Goal: Information Seeking & Learning: Learn about a topic

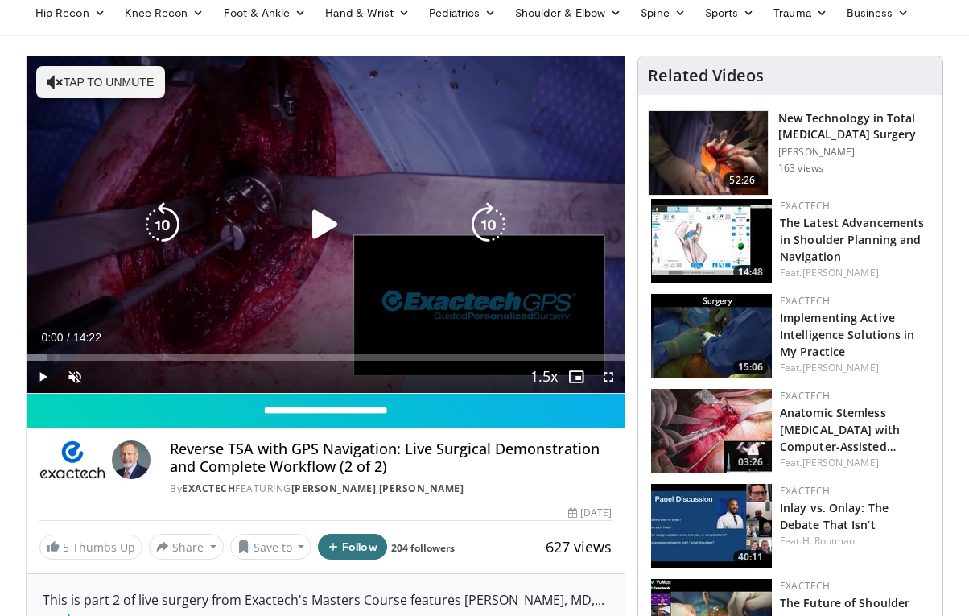
scroll to position [402, 0]
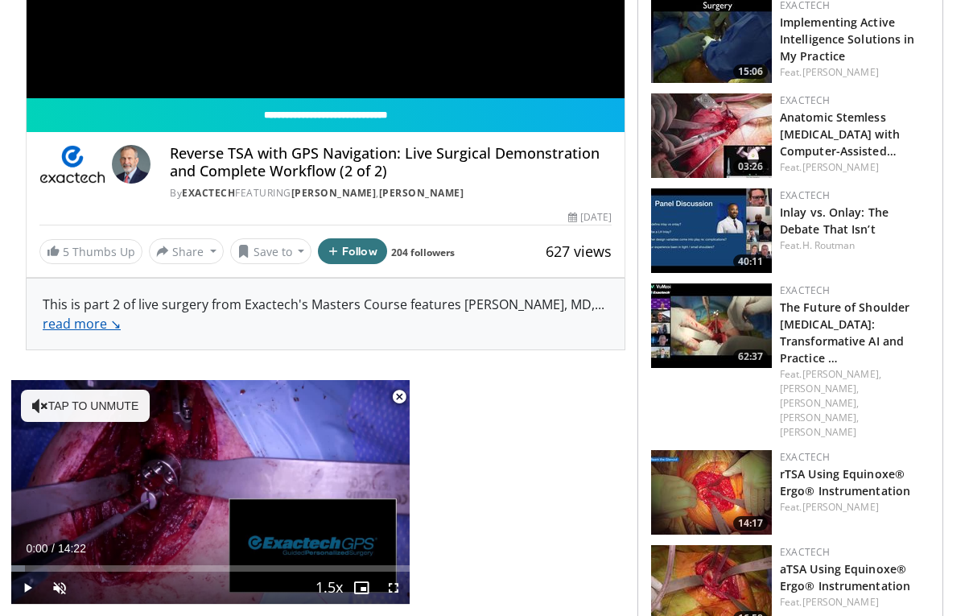
click at [90, 332] on link "read more ↘" at bounding box center [82, 324] width 78 height 18
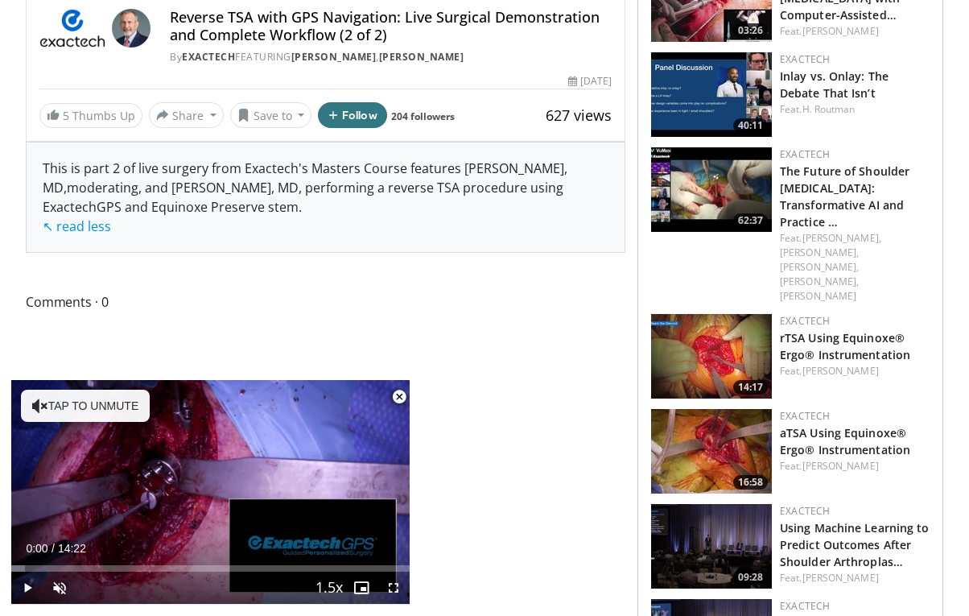
scroll to position [551, 0]
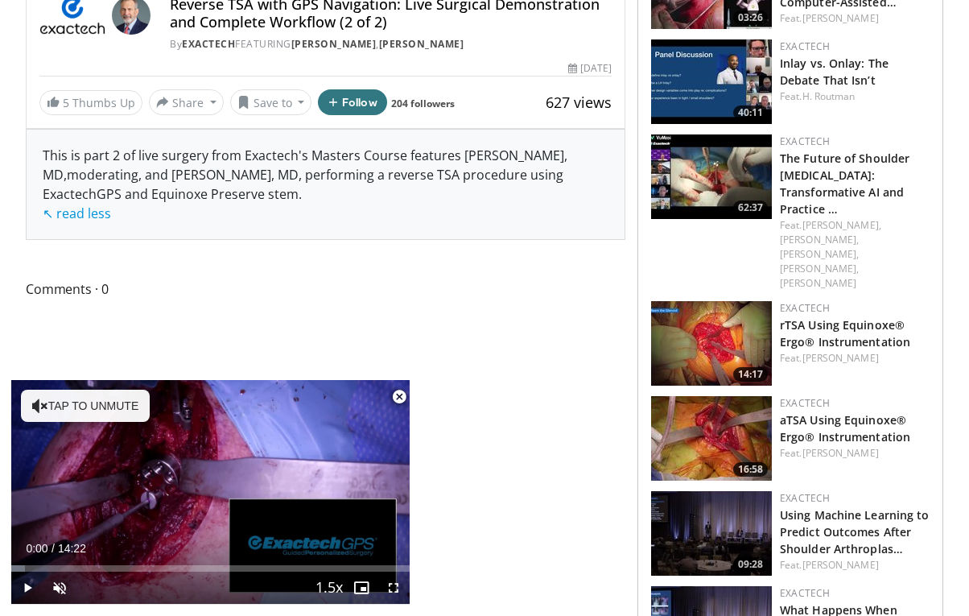
click at [396, 397] on span "Video Player" at bounding box center [399, 397] width 32 height 32
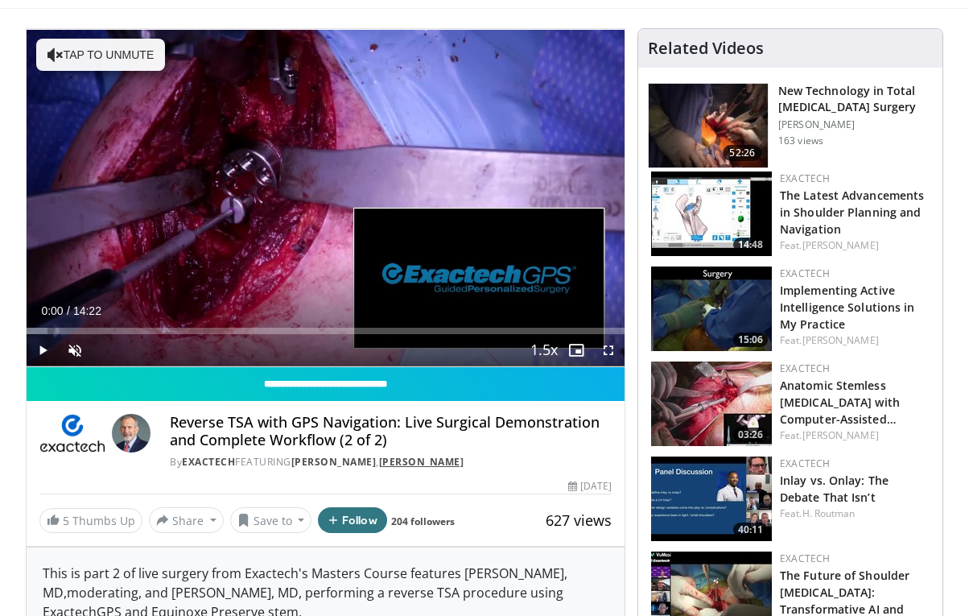
scroll to position [0, 0]
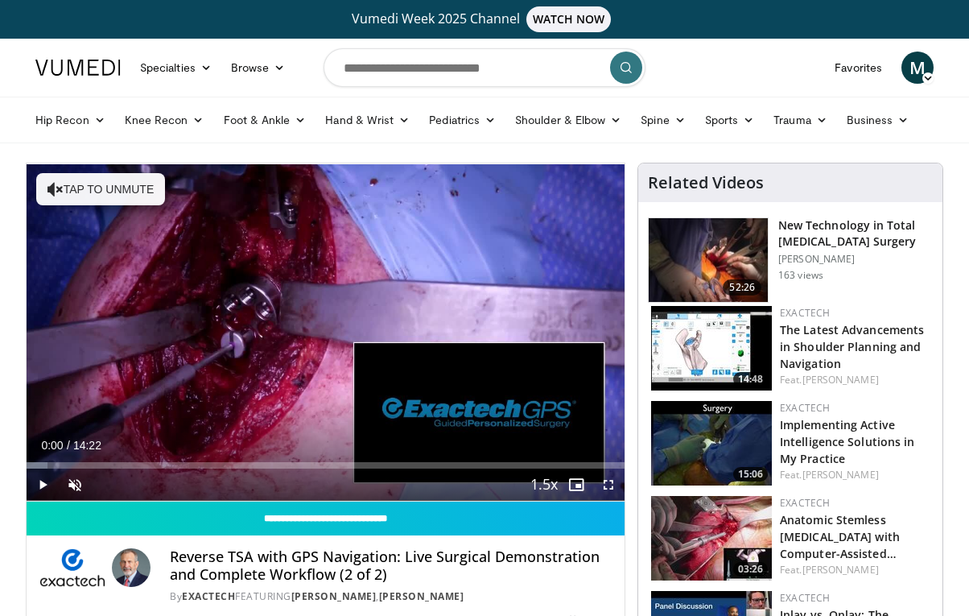
drag, startPoint x: 171, startPoint y: 559, endPoint x: 407, endPoint y: 590, distance: 238.7
click at [407, 590] on div "Reverse TSA with GPS Navigation: Live Surgical Demonstration and Complete Workf…" at bounding box center [391, 576] width 442 height 56
click at [407, 590] on div "By Exactech FEATURING Joseph Zuckerman , Ari Youderian" at bounding box center [391, 596] width 442 height 14
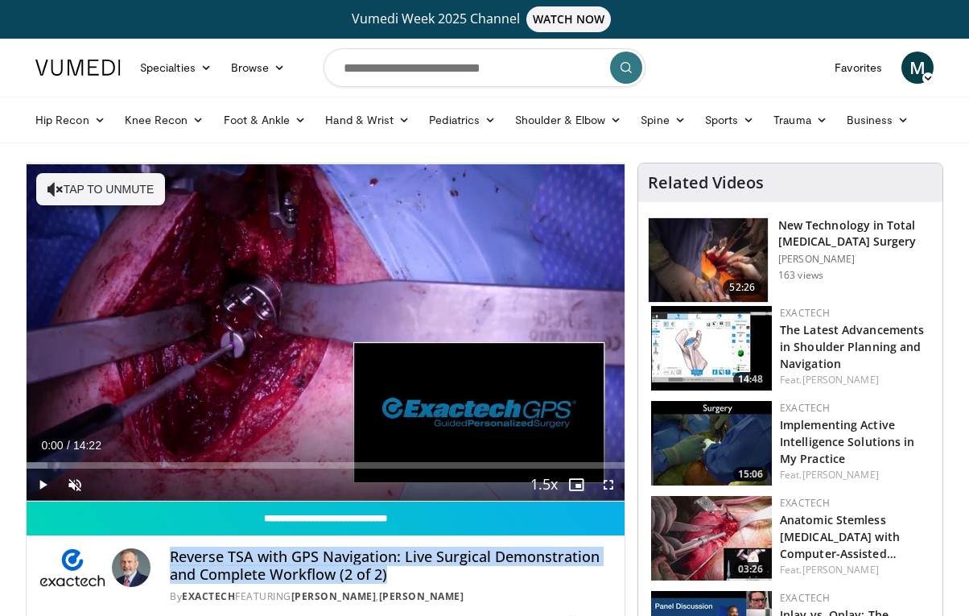
drag, startPoint x: 396, startPoint y: 580, endPoint x: 164, endPoint y: 550, distance: 233.7
click at [164, 550] on div "Reverse TSA with GPS Navigation: Live Surgical Demonstration and Complete Workf…" at bounding box center [325, 576] width 572 height 56
copy h4 "Reverse TSA with GPS Navigation: Live Surgical Demonstration and Complete Workf…"
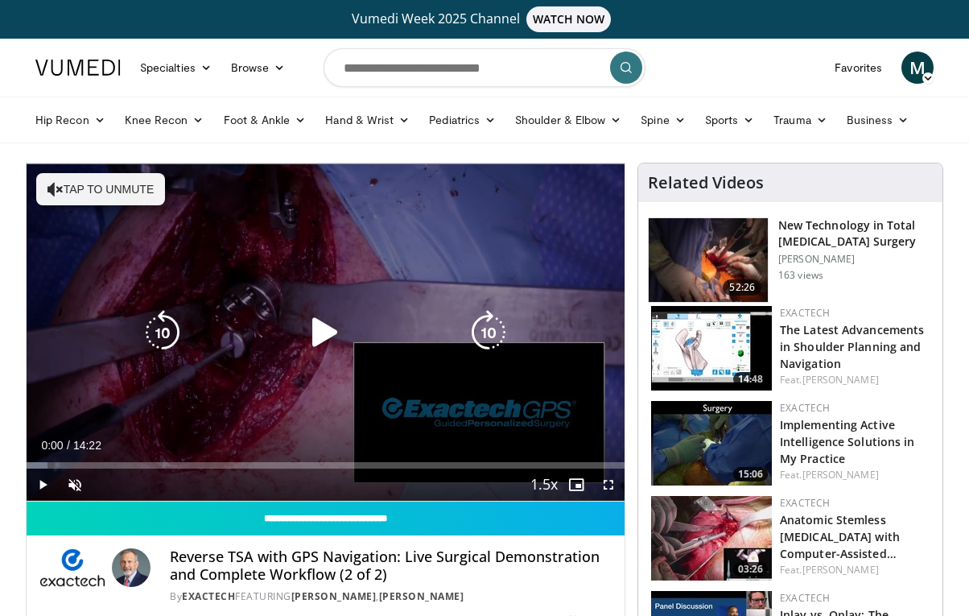
click at [410, 226] on div "10 seconds Tap to unmute" at bounding box center [326, 331] width 598 height 337
click at [322, 328] on icon "Video Player" at bounding box center [325, 332] width 45 height 45
click at [327, 339] on icon "Video Player" at bounding box center [325, 332] width 45 height 45
click at [81, 173] on button "Tap to unmute" at bounding box center [100, 189] width 129 height 32
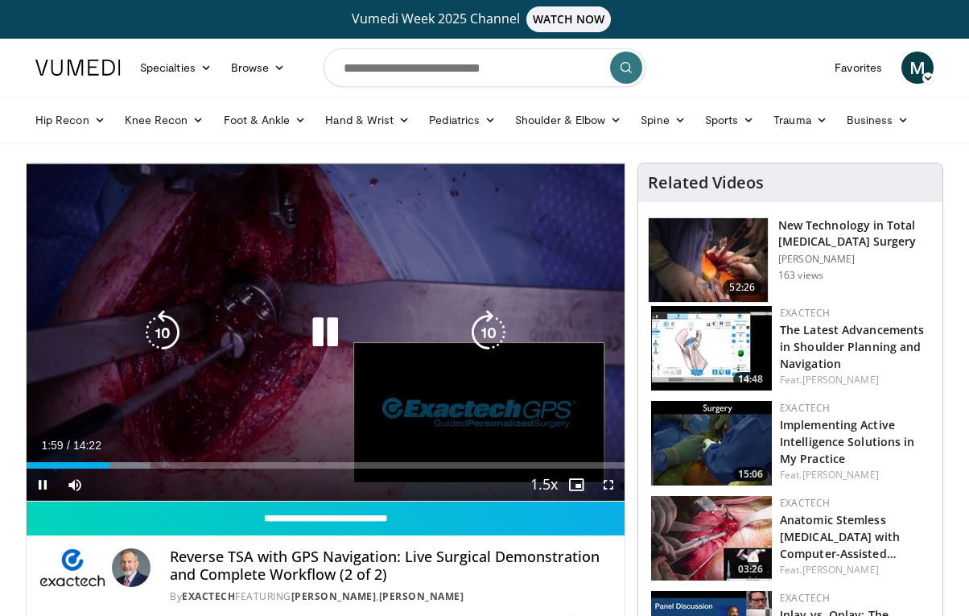
click at [315, 340] on icon "Video Player" at bounding box center [325, 332] width 45 height 45
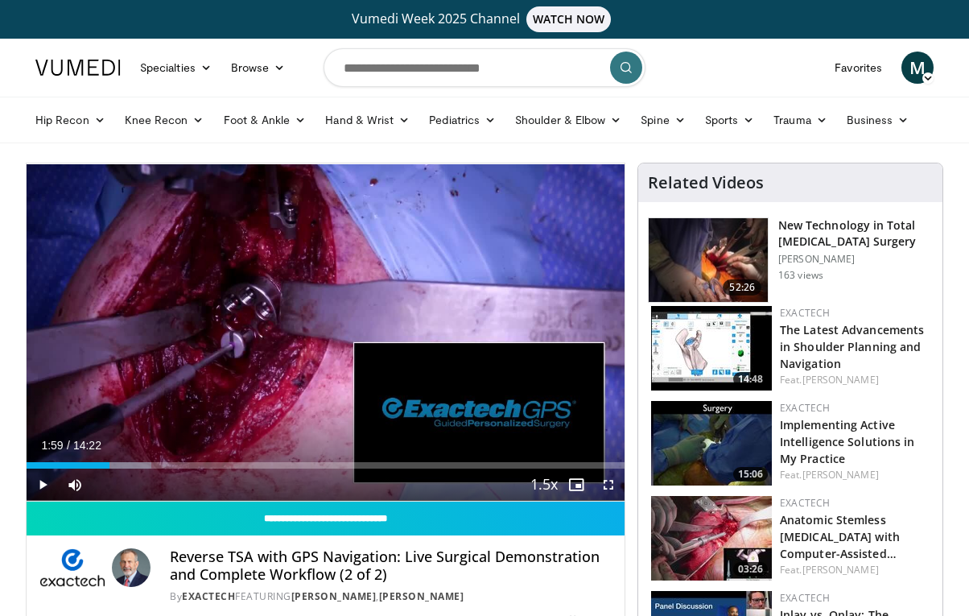
click at [315, 340] on div "10 seconds Tap to unmute" at bounding box center [326, 331] width 598 height 337
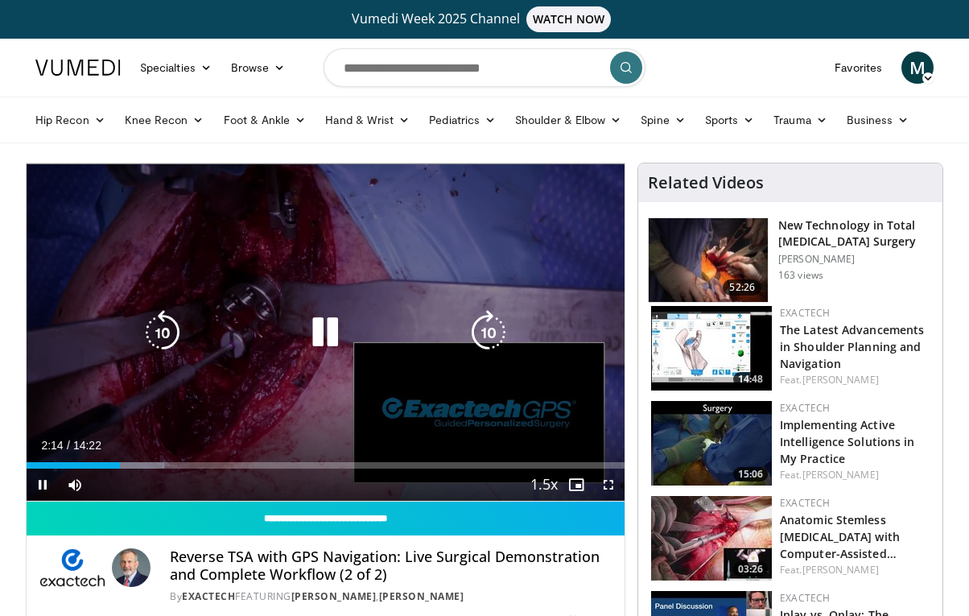
click at [368, 308] on div "10 seconds Tap to unmute" at bounding box center [326, 331] width 598 height 337
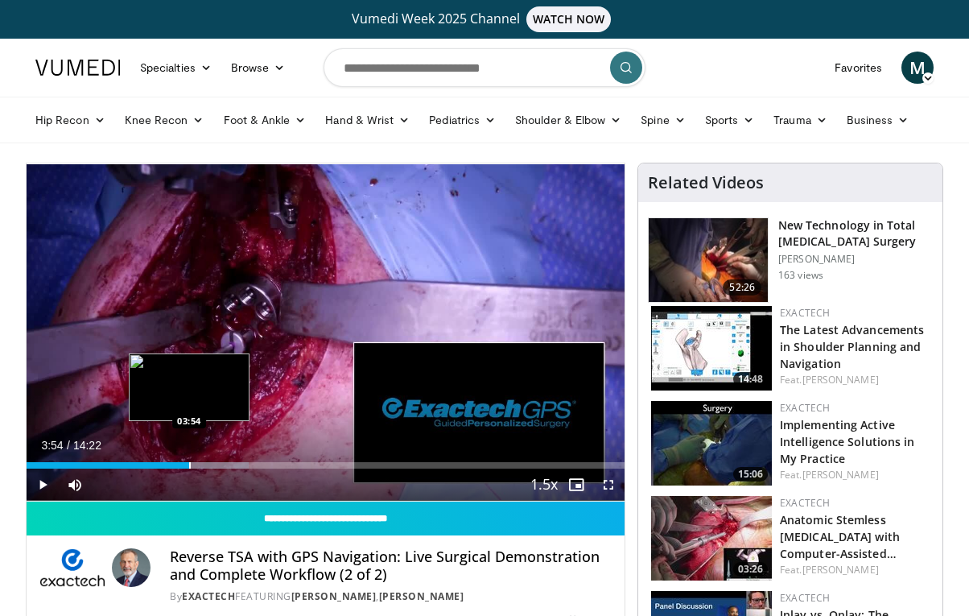
click at [189, 464] on div "Progress Bar" at bounding box center [190, 465] width 2 height 6
click at [181, 465] on div "Progress Bar" at bounding box center [182, 465] width 2 height 6
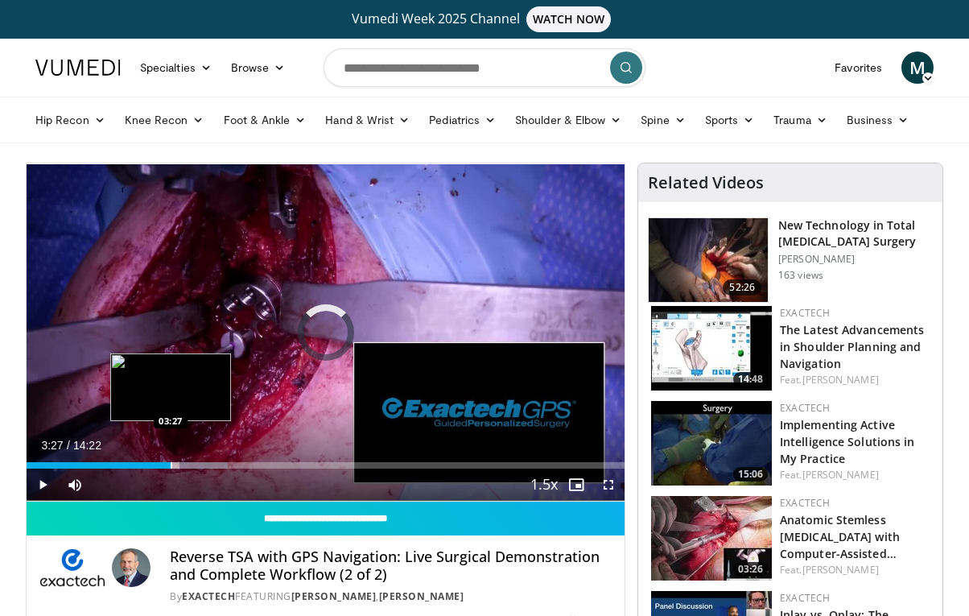
click at [171, 464] on div "Progress Bar" at bounding box center [172, 465] width 2 height 6
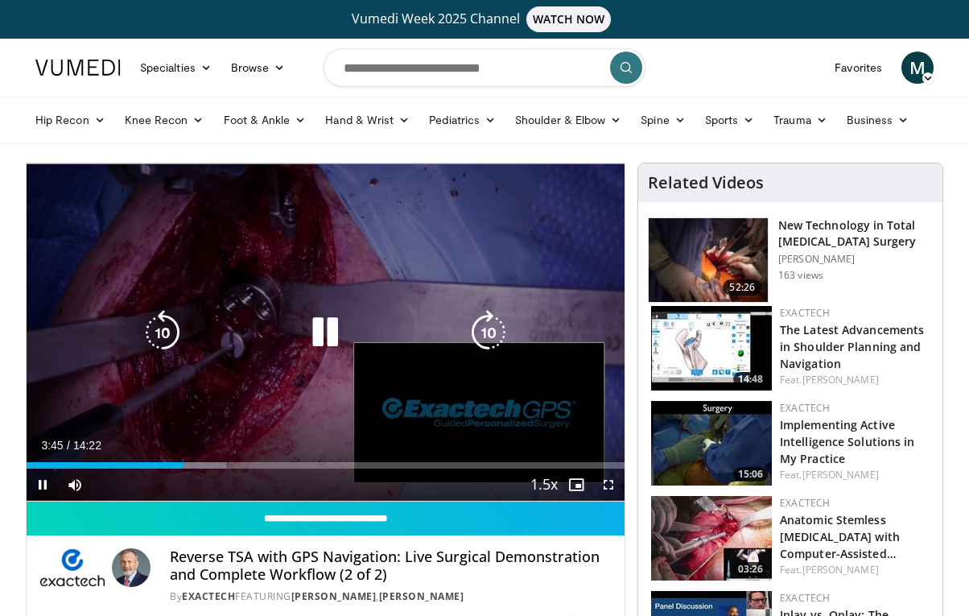
click at [331, 336] on icon "Video Player" at bounding box center [325, 332] width 45 height 45
click at [415, 295] on div "10 seconds Tap to unmute" at bounding box center [326, 331] width 598 height 337
click at [280, 360] on div "10 seconds Tap to unmute" at bounding box center [326, 331] width 598 height 337
click at [271, 303] on div "10 seconds Tap to unmute" at bounding box center [326, 331] width 598 height 337
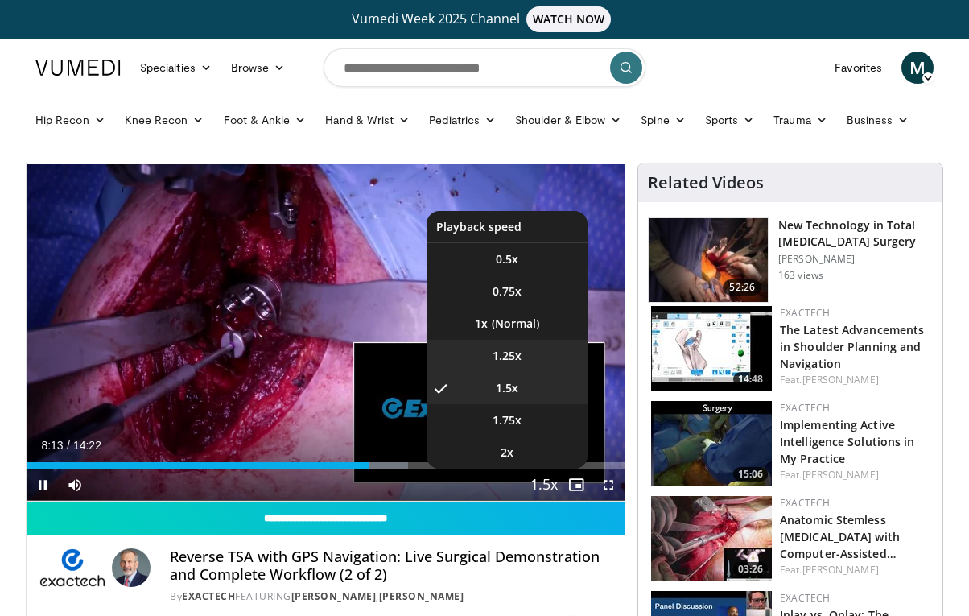
click at [509, 363] on span "1.25x" at bounding box center [507, 356] width 29 height 16
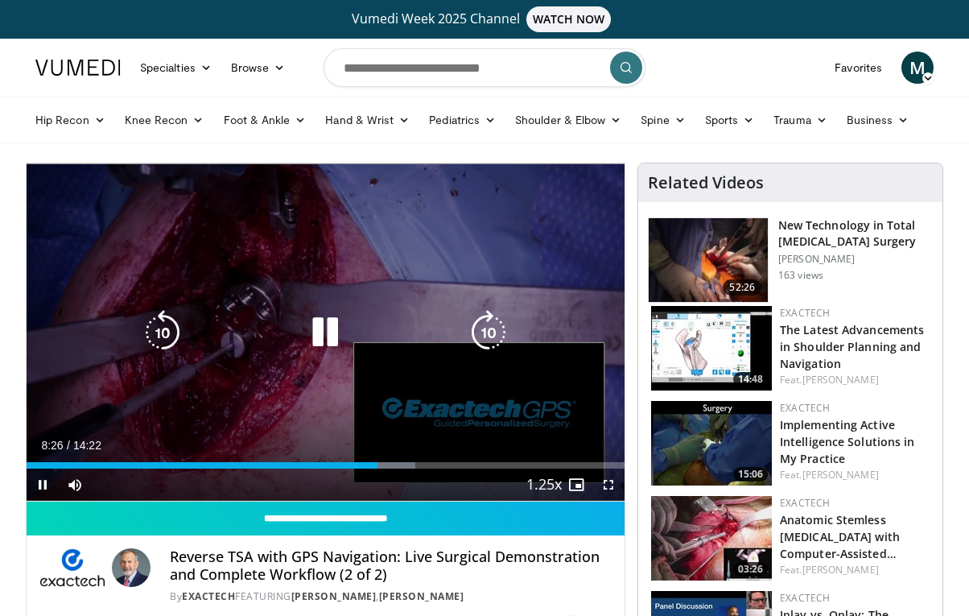
click at [317, 343] on icon "Video Player" at bounding box center [325, 332] width 45 height 45
click at [320, 336] on icon "Video Player" at bounding box center [325, 332] width 45 height 45
click at [321, 337] on icon "Video Player" at bounding box center [325, 332] width 45 height 45
click at [341, 304] on div "10 seconds Tap to unmute" at bounding box center [326, 331] width 598 height 337
click at [386, 369] on div "10 seconds Tap to unmute" at bounding box center [326, 331] width 598 height 337
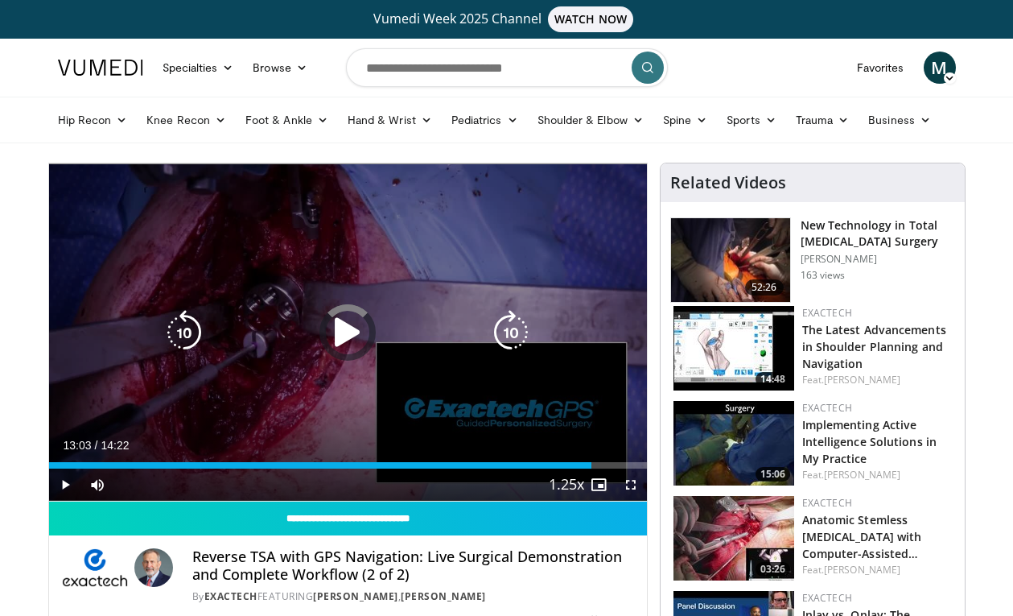
click at [332, 317] on icon "Video Player" at bounding box center [347, 332] width 45 height 45
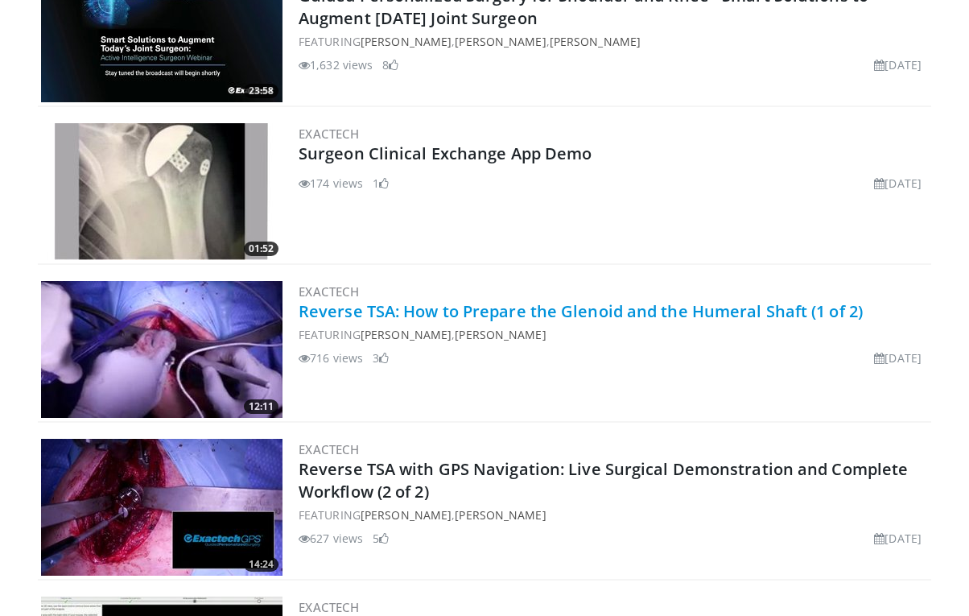
scroll to position [4161, 0]
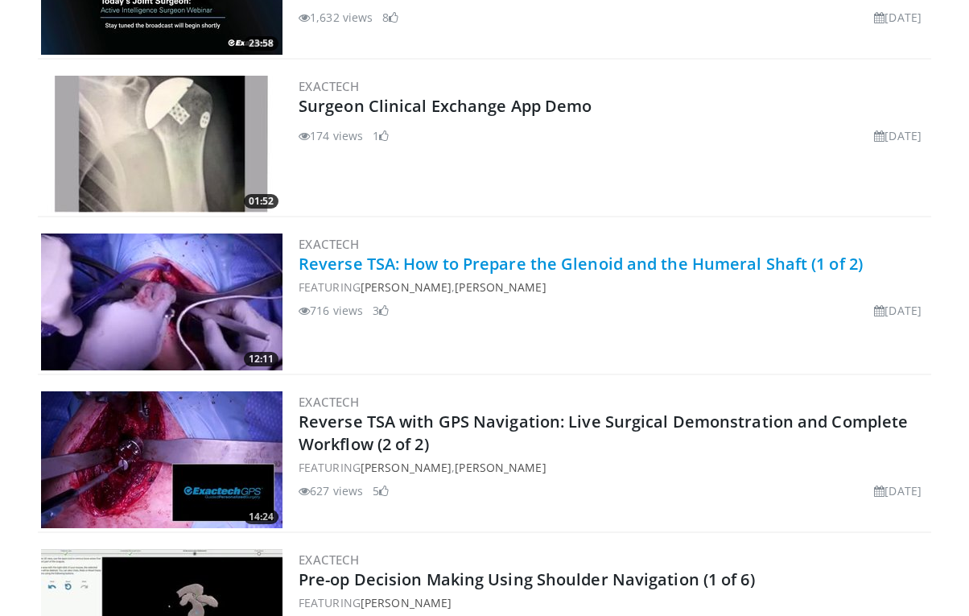
click at [535, 260] on link "Reverse TSA: How to Prepare the Glenoid and the Humeral Shaft (1 of 2)" at bounding box center [581, 264] width 564 height 22
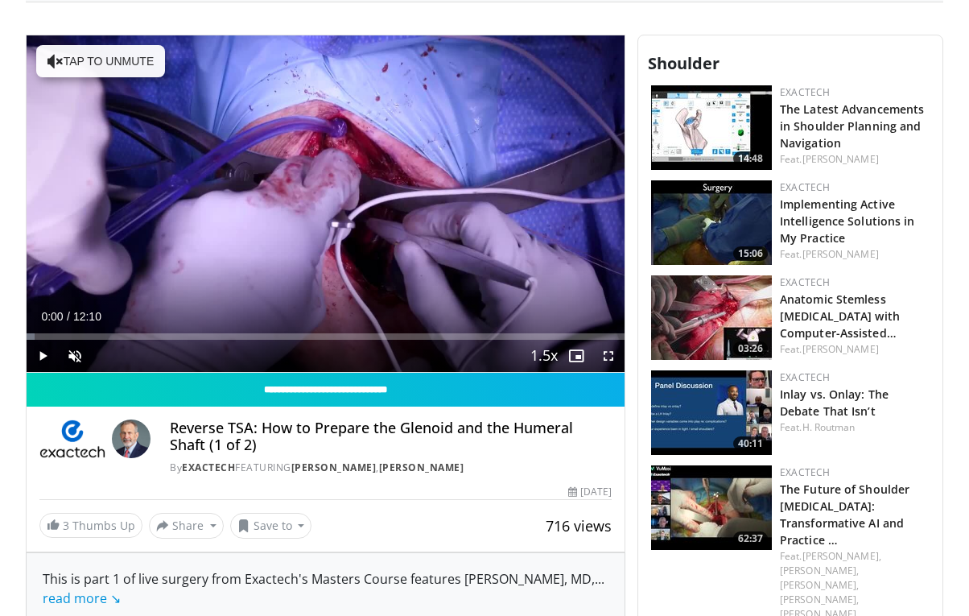
scroll to position [524, 0]
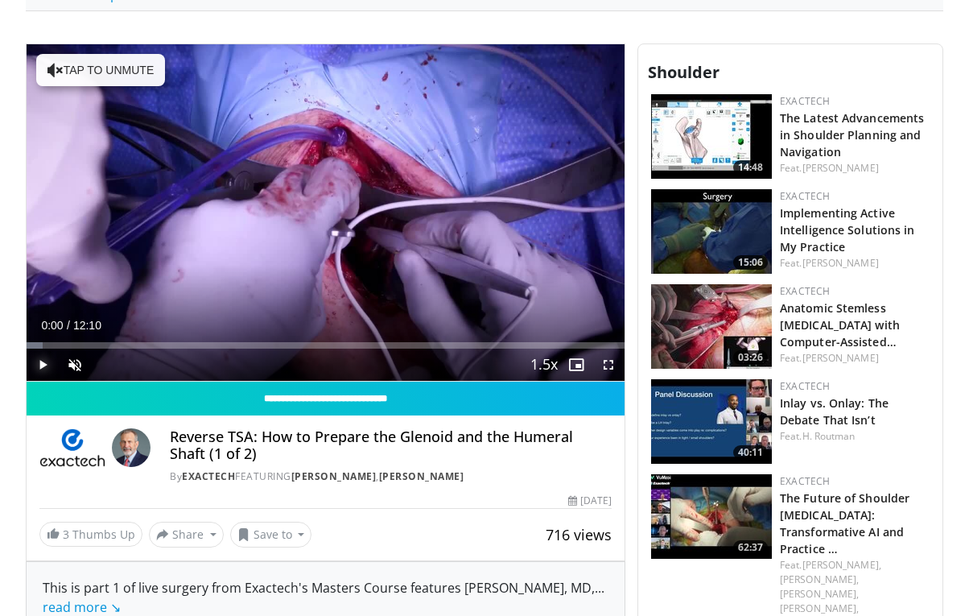
click at [42, 362] on span "Video Player" at bounding box center [43, 365] width 32 height 32
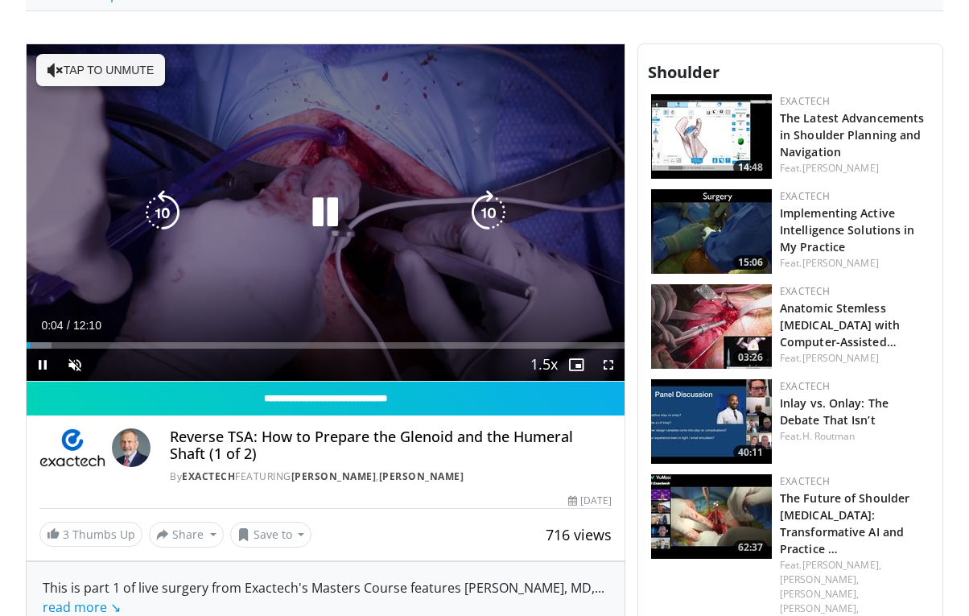
click at [105, 80] on button "Tap to unmute" at bounding box center [100, 70] width 129 height 32
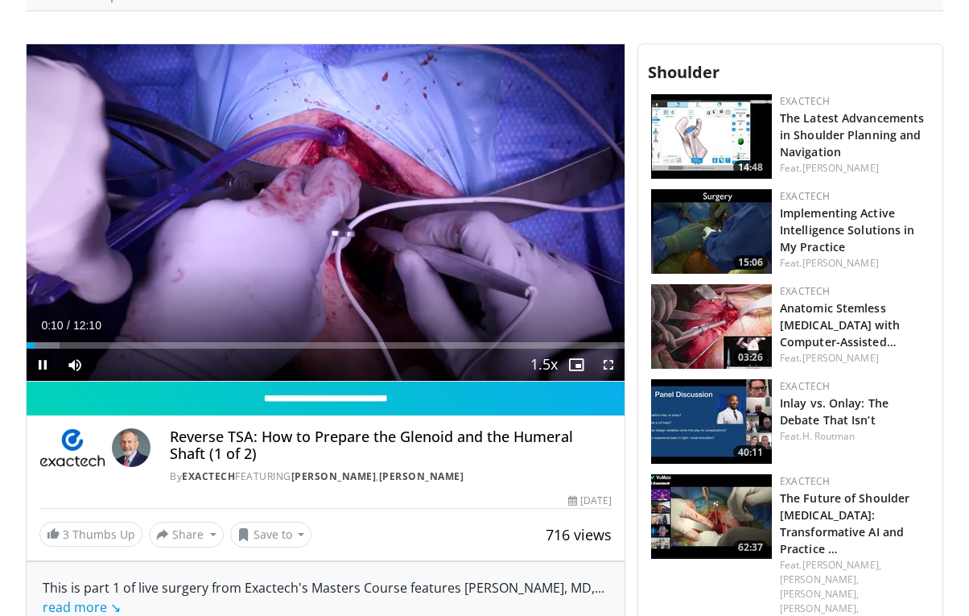
click at [611, 367] on span "Video Player" at bounding box center [608, 365] width 32 height 32
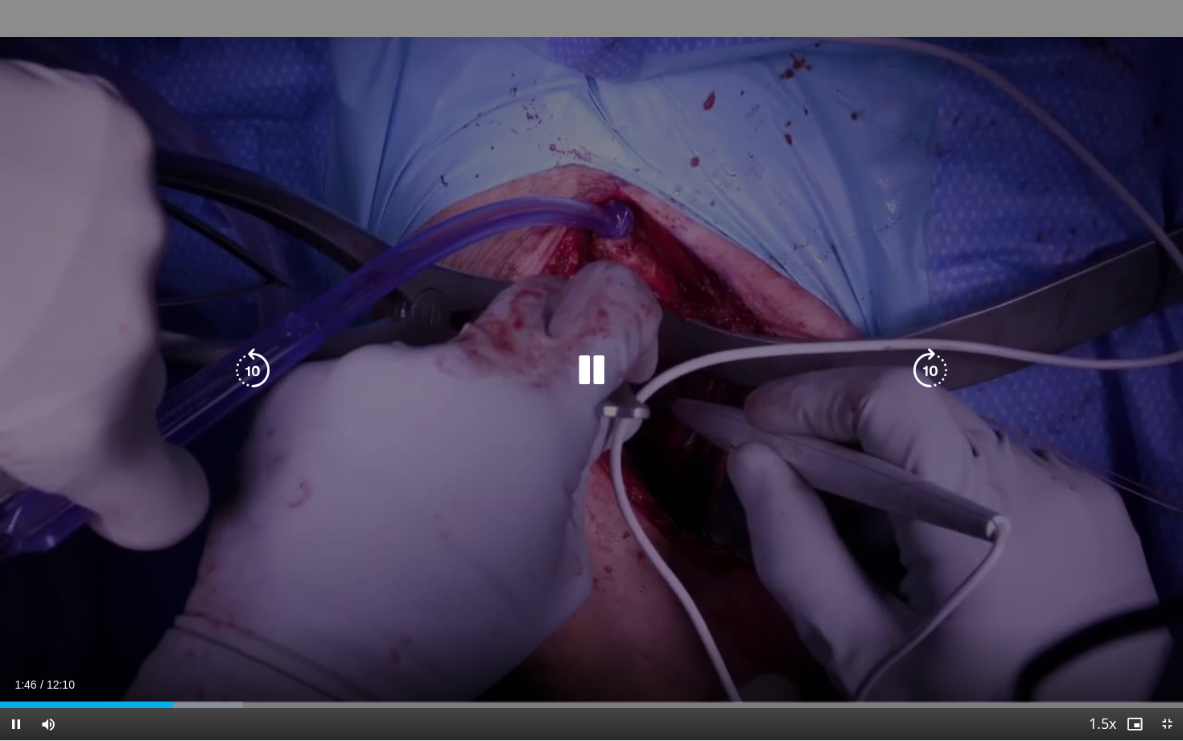
click at [927, 451] on div "10 seconds Tap to unmute" at bounding box center [591, 370] width 1183 height 740
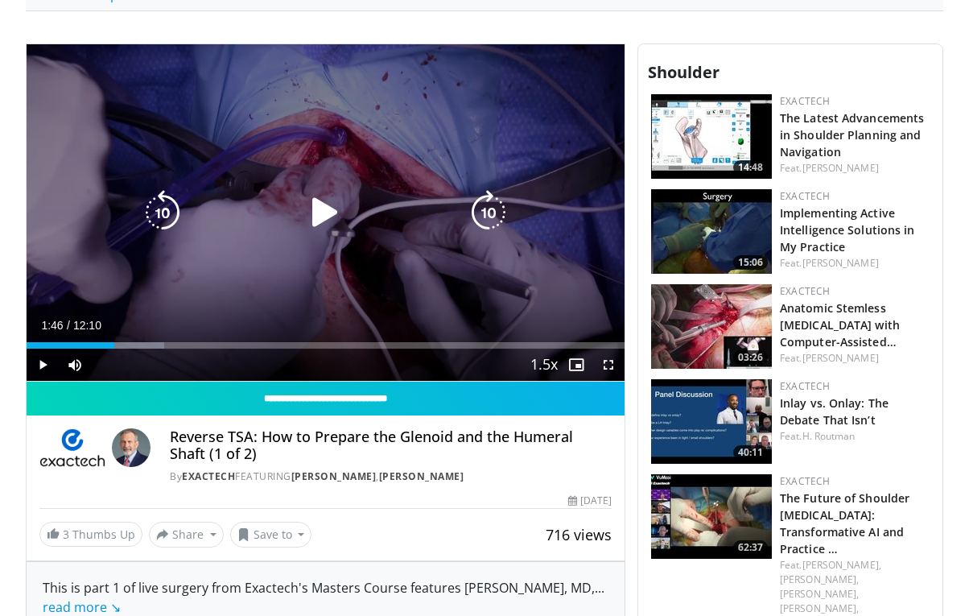
click at [296, 264] on div "10 seconds Tap to unmute" at bounding box center [326, 212] width 598 height 336
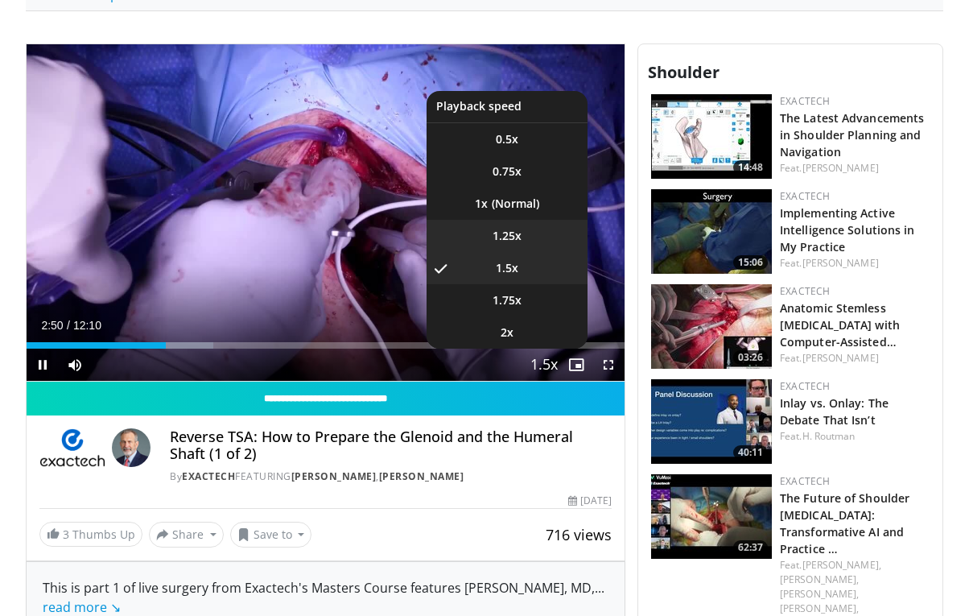
click at [526, 241] on li "1.25x" at bounding box center [507, 236] width 161 height 32
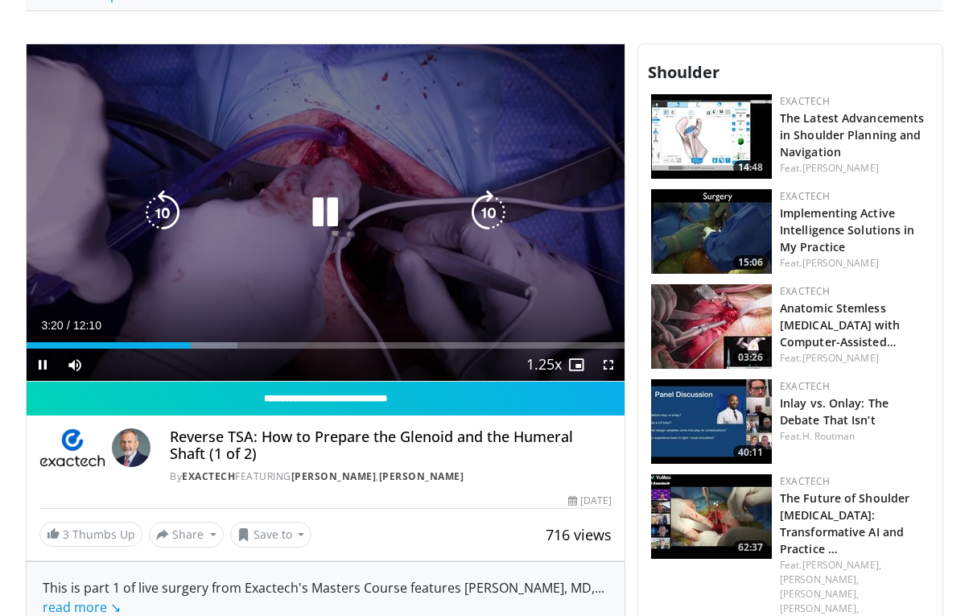
click at [303, 210] on icon "Video Player" at bounding box center [325, 212] width 45 height 45
click at [328, 155] on div "10 seconds Tap to unmute" at bounding box center [326, 212] width 598 height 336
click at [315, 125] on div "10 seconds Tap to unmute" at bounding box center [326, 212] width 598 height 336
click at [297, 239] on div "10 seconds Tap to unmute" at bounding box center [326, 212] width 598 height 336
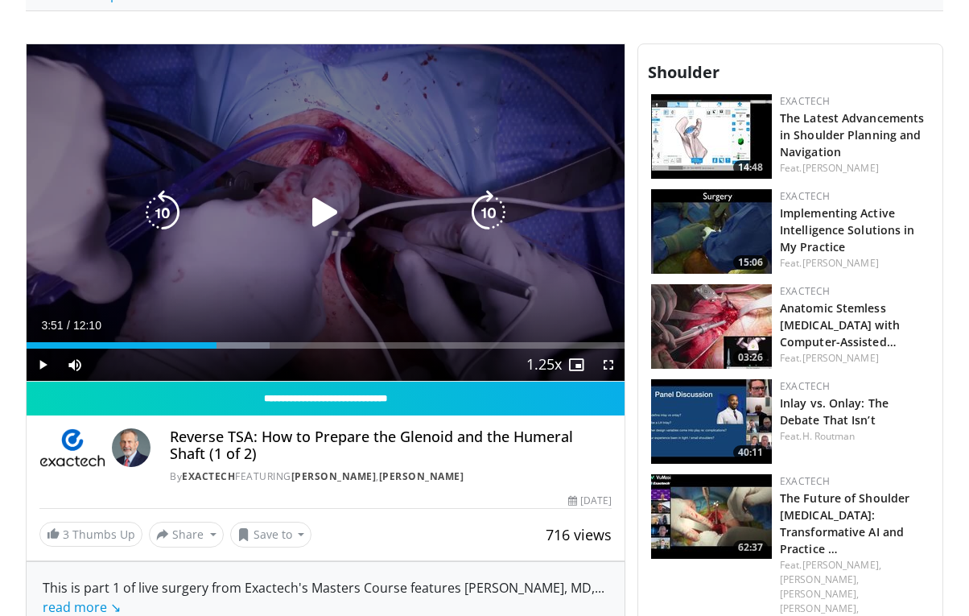
click at [456, 220] on div "Video Player" at bounding box center [326, 212] width 359 height 32
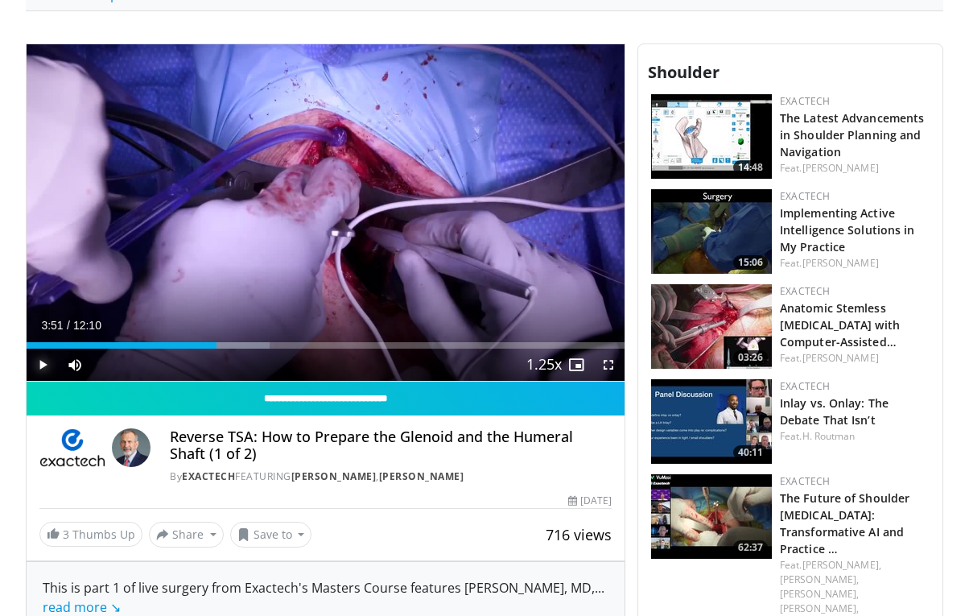
click at [41, 365] on span "Video Player" at bounding box center [43, 365] width 32 height 32
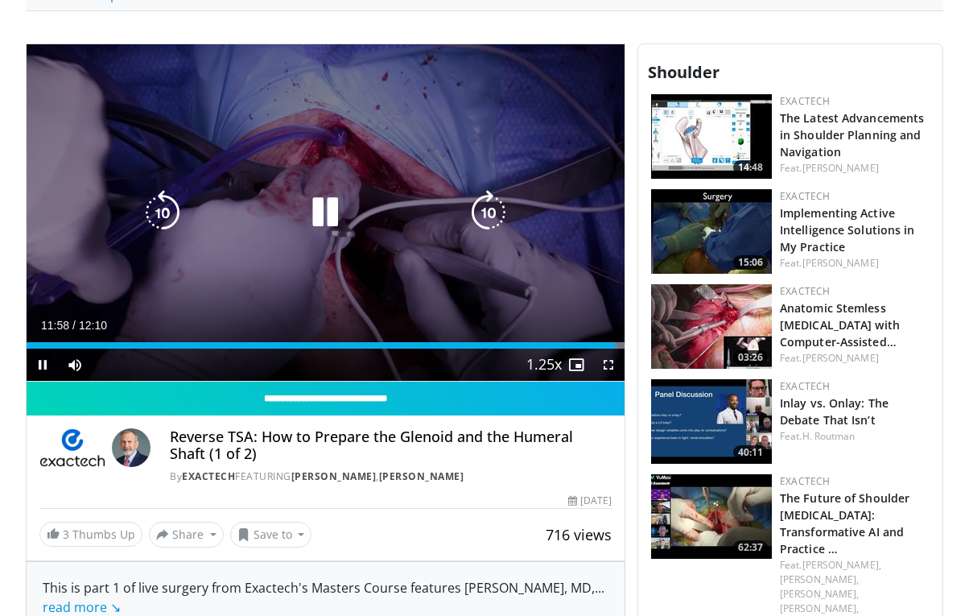
click at [322, 212] on icon "Video Player" at bounding box center [325, 212] width 45 height 45
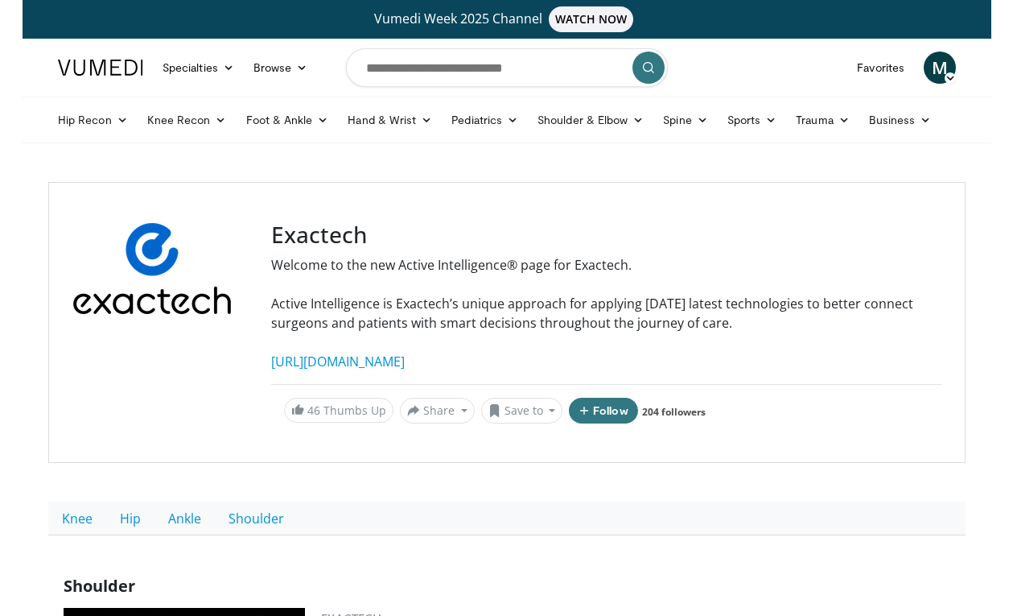
scroll to position [4161, 0]
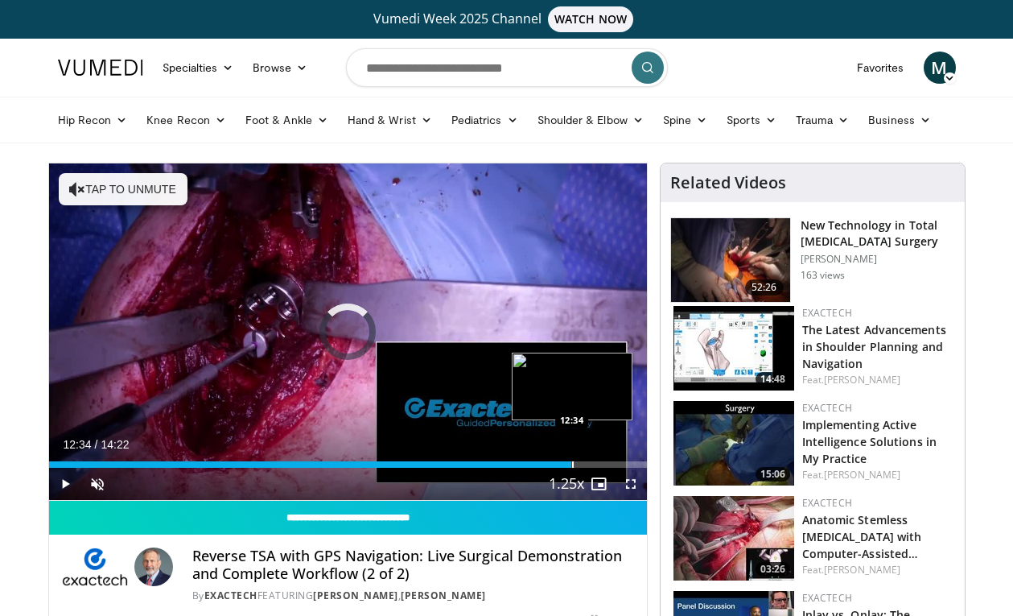
click at [572, 464] on div "Progress Bar" at bounding box center [573, 464] width 2 height 6
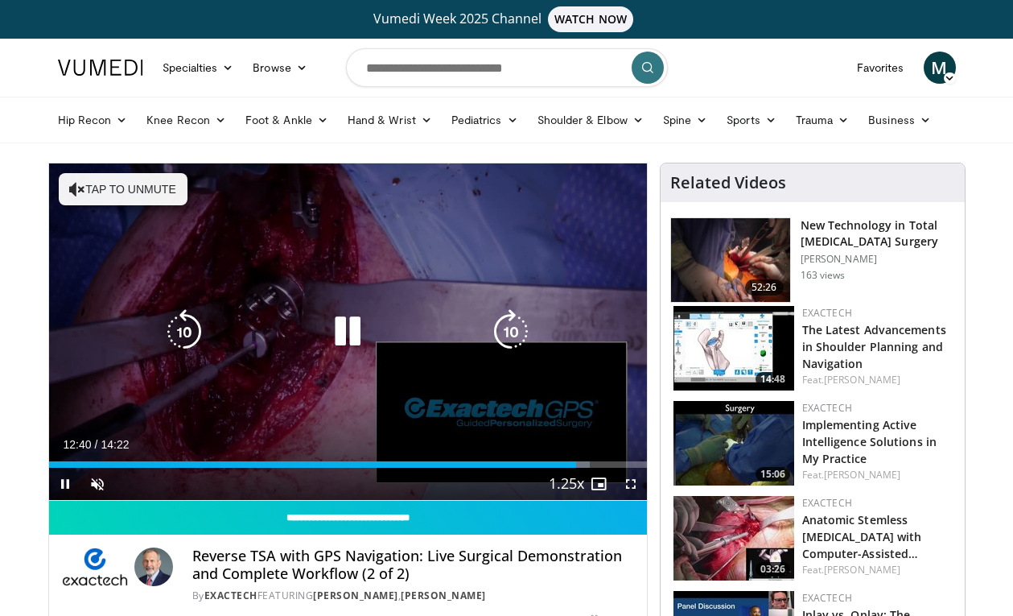
click at [97, 181] on button "Tap to unmute" at bounding box center [123, 189] width 129 height 32
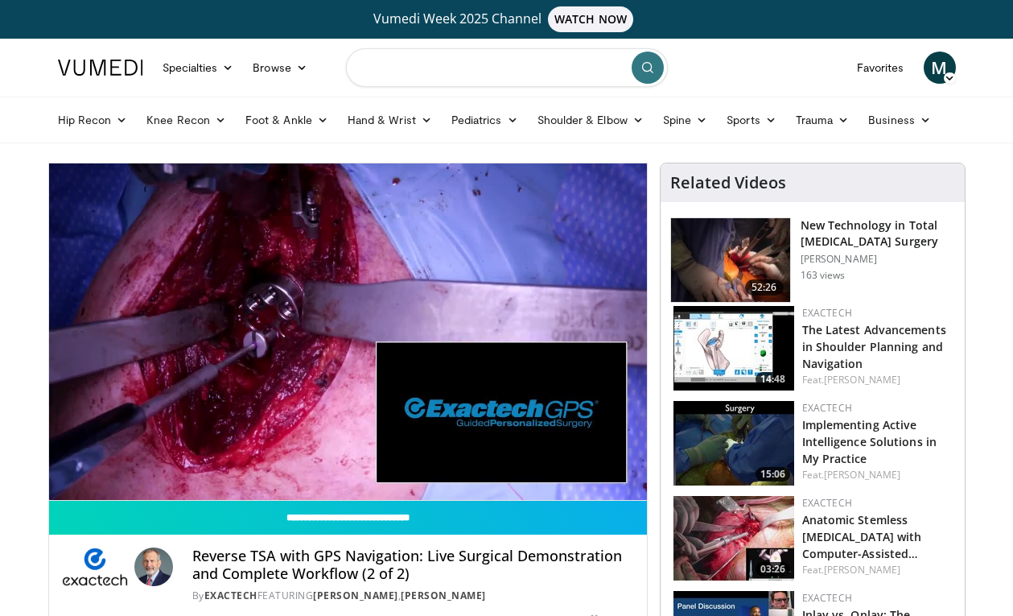
click at [429, 73] on input "Search topics, interventions" at bounding box center [507, 67] width 322 height 39
type input "**********"
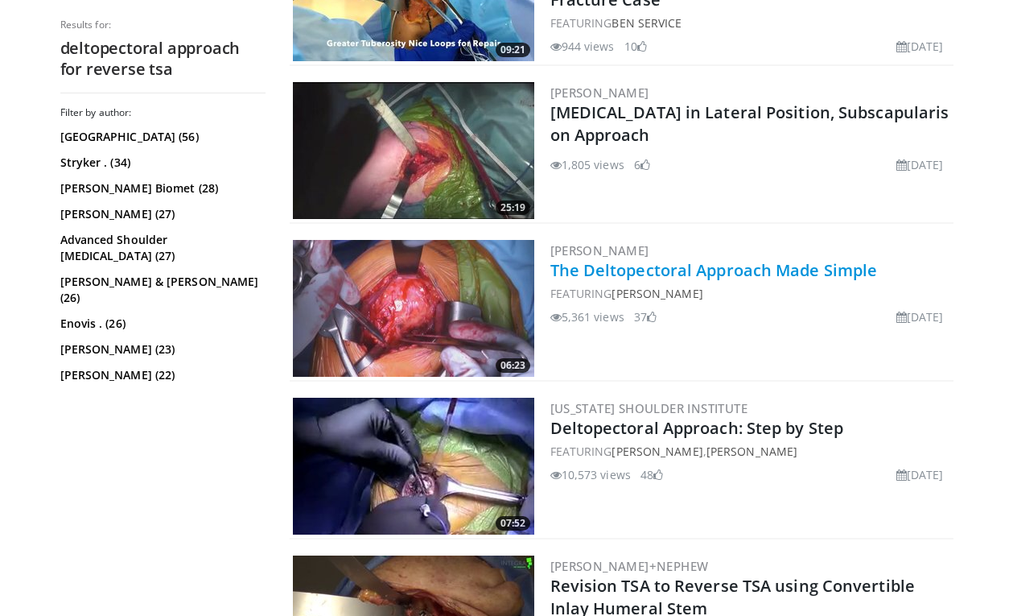
scroll to position [2244, 0]
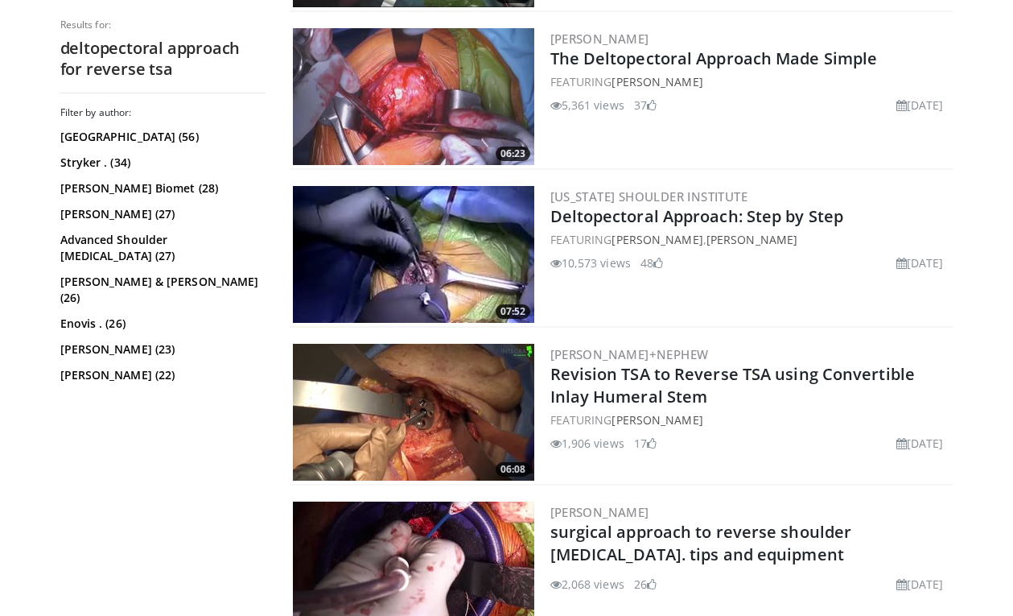
click at [426, 248] on img at bounding box center [413, 254] width 241 height 137
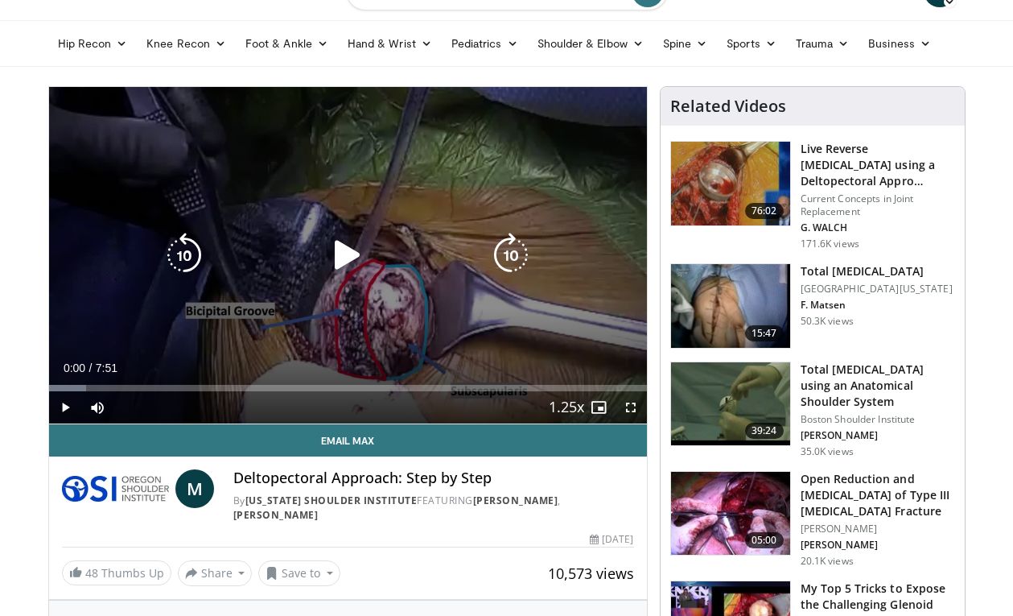
scroll to position [77, 0]
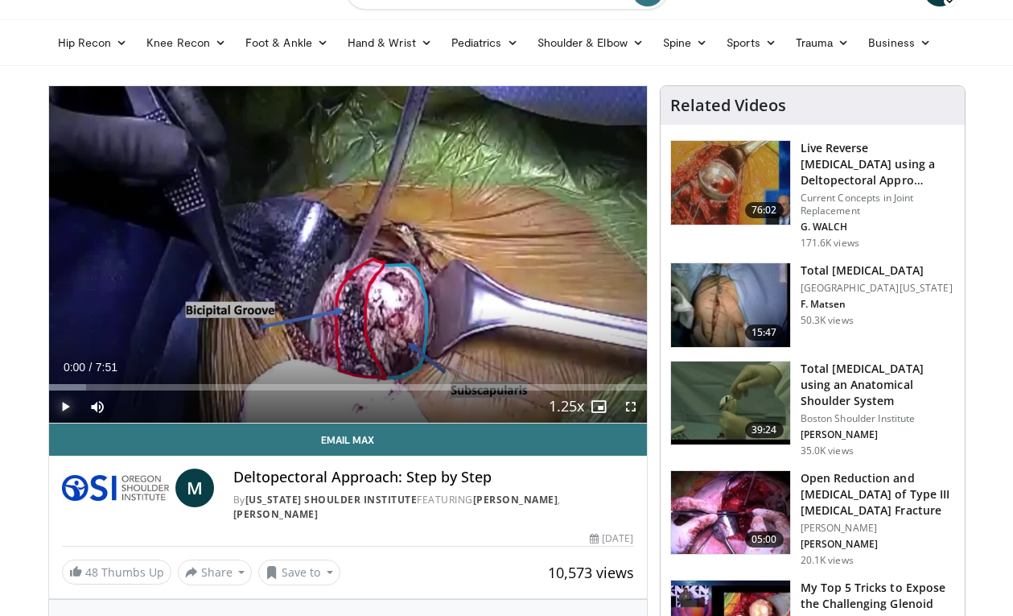
click at [60, 411] on span "Video Player" at bounding box center [65, 406] width 32 height 32
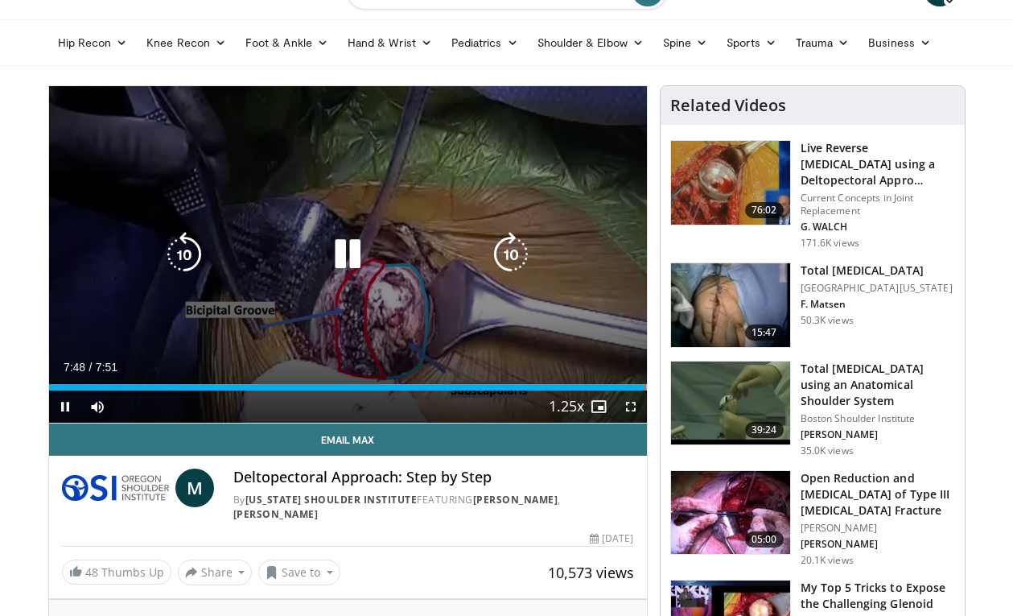
click at [349, 246] on icon "Video Player" at bounding box center [347, 254] width 45 height 45
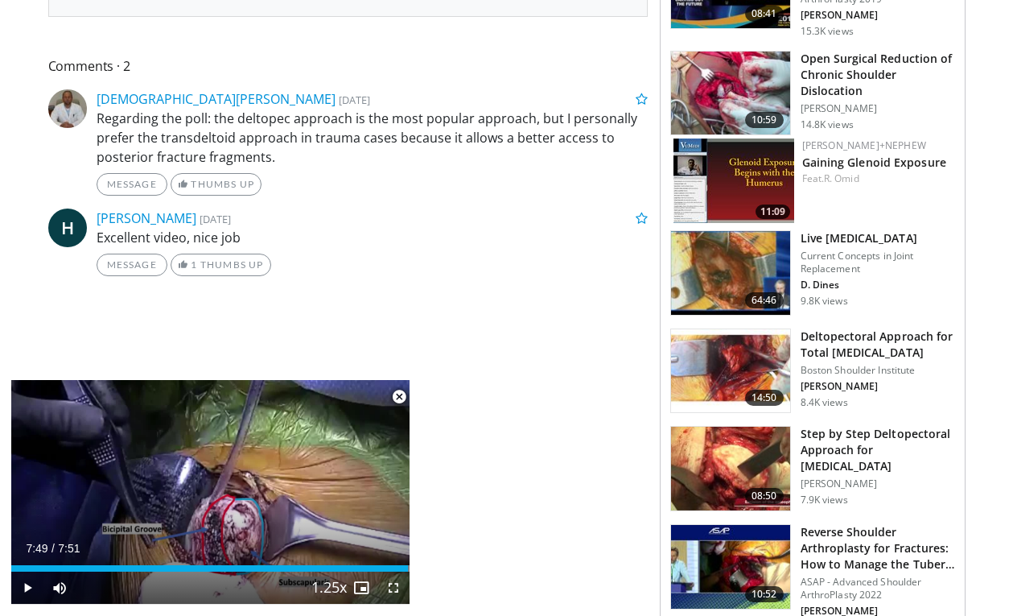
scroll to position [730, 0]
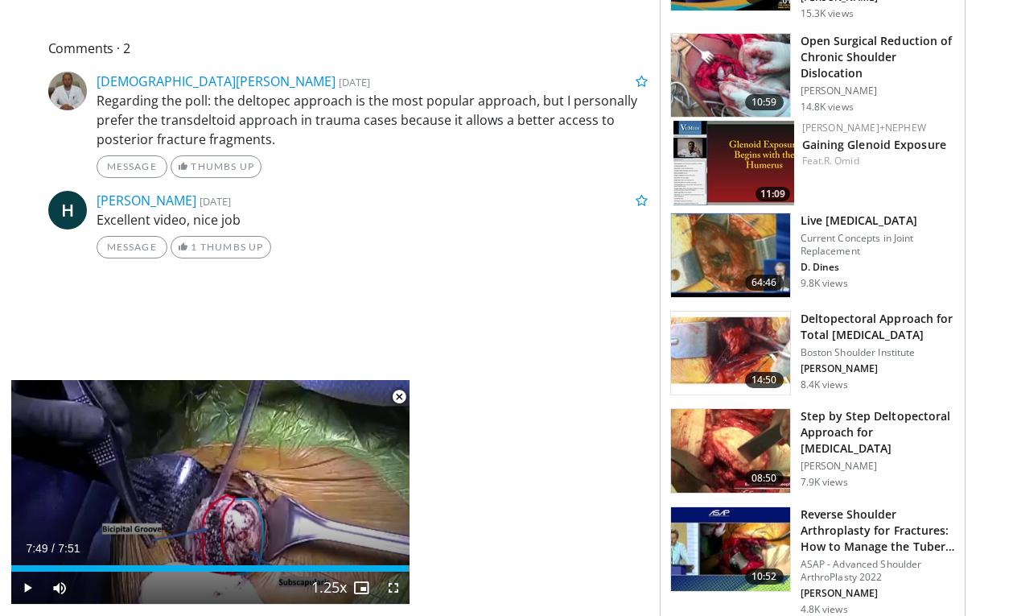
click at [745, 452] on img at bounding box center [730, 451] width 119 height 84
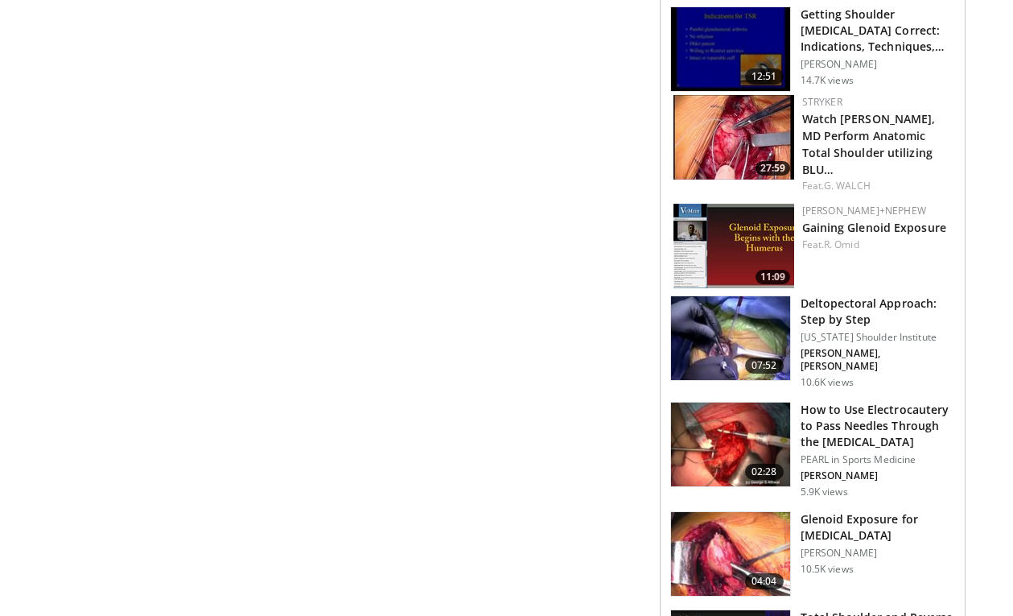
scroll to position [1238, 0]
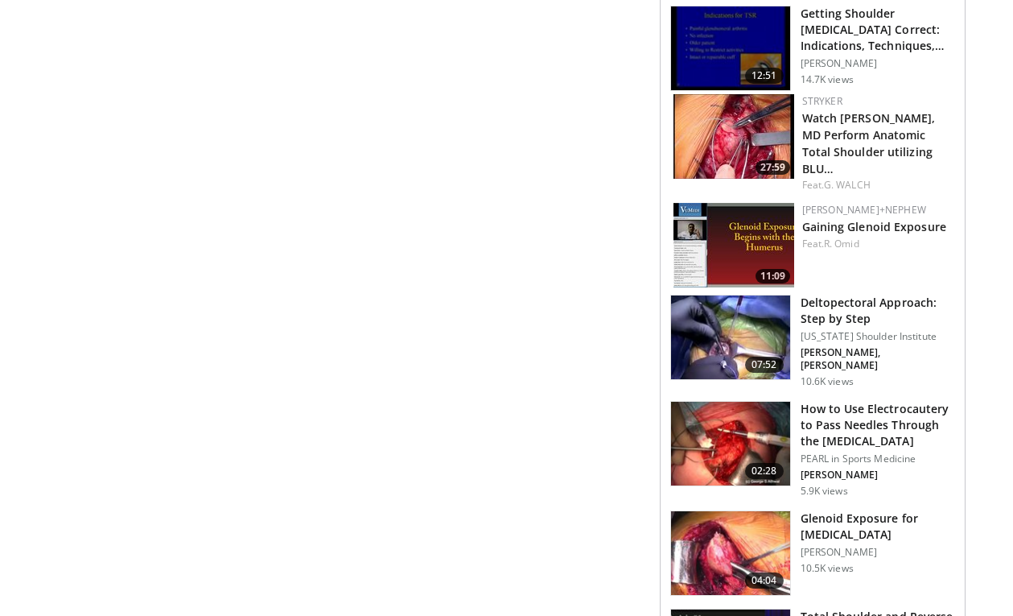
click at [760, 407] on img at bounding box center [730, 444] width 119 height 84
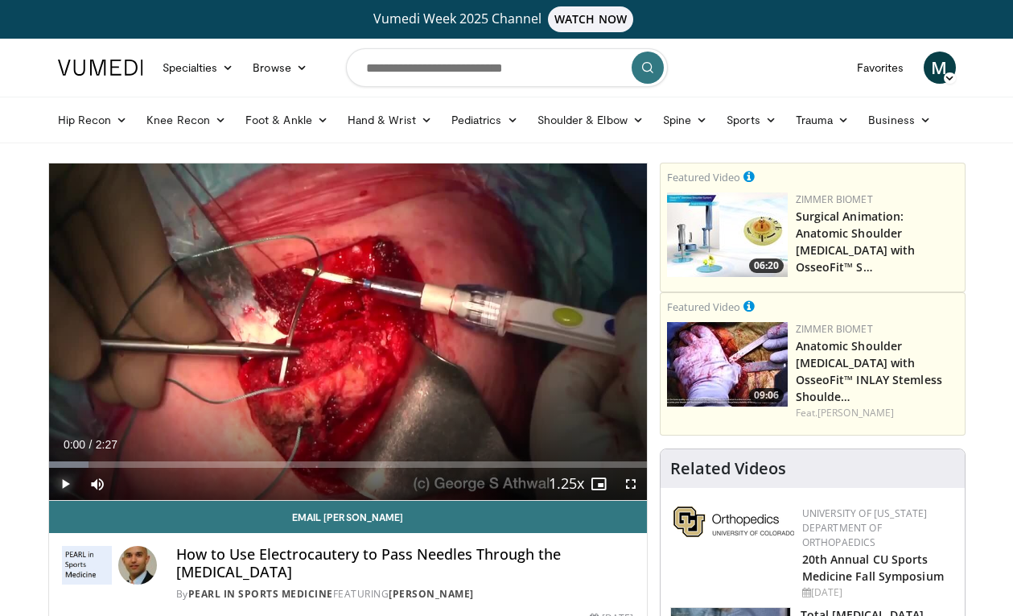
click at [52, 472] on span "Video Player" at bounding box center [65, 484] width 32 height 32
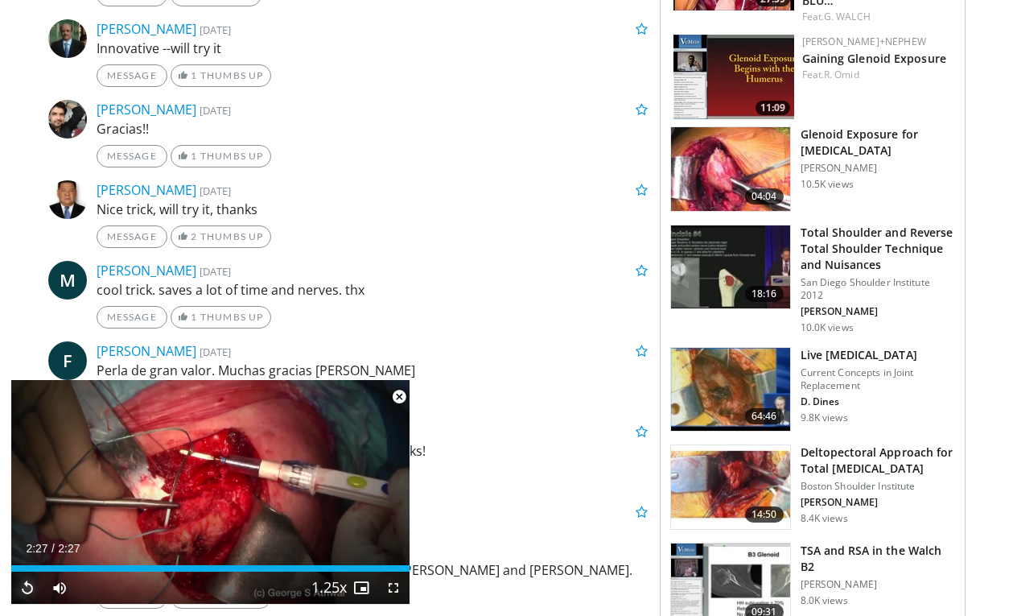
scroll to position [971, 0]
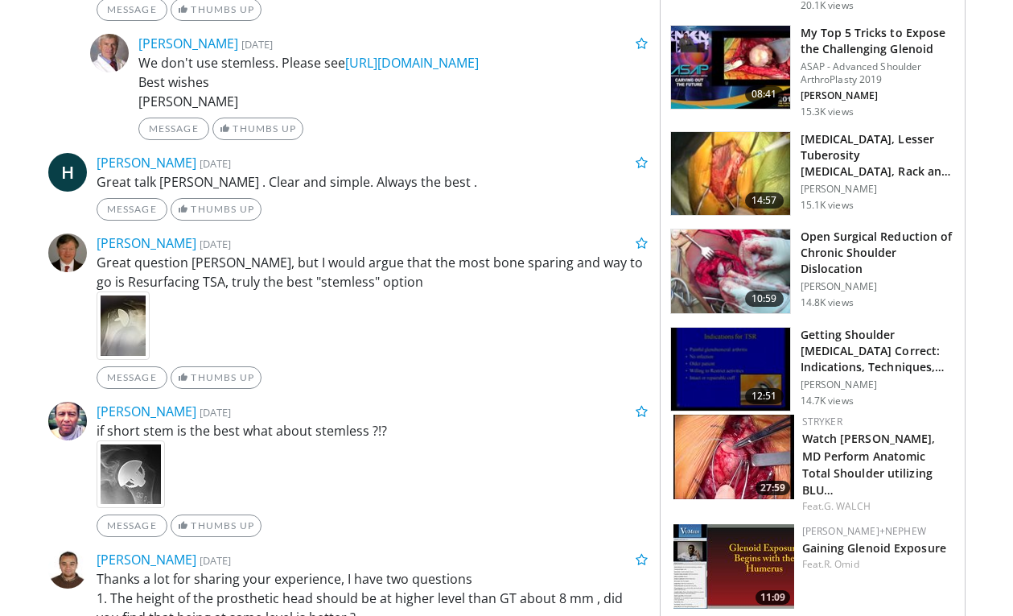
scroll to position [820, 0]
